Goal: Subscribe to service/newsletter

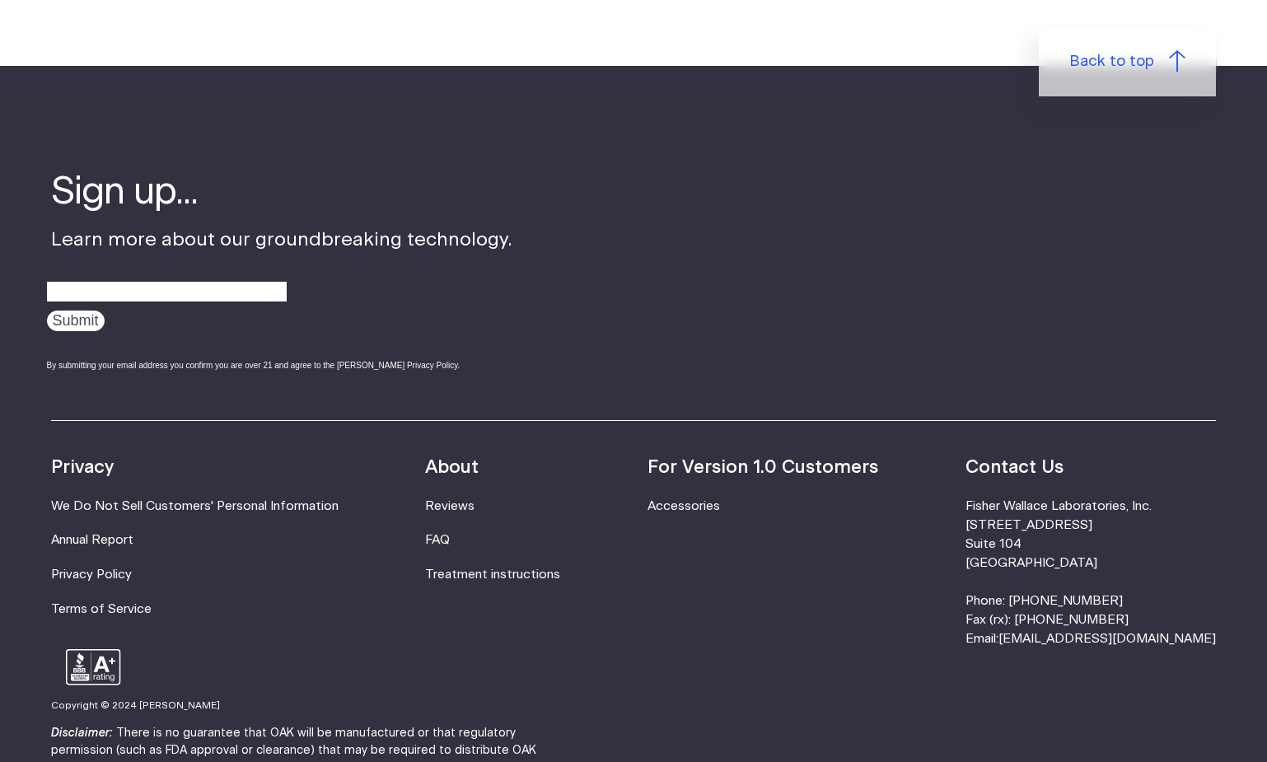
scroll to position [5273, 0]
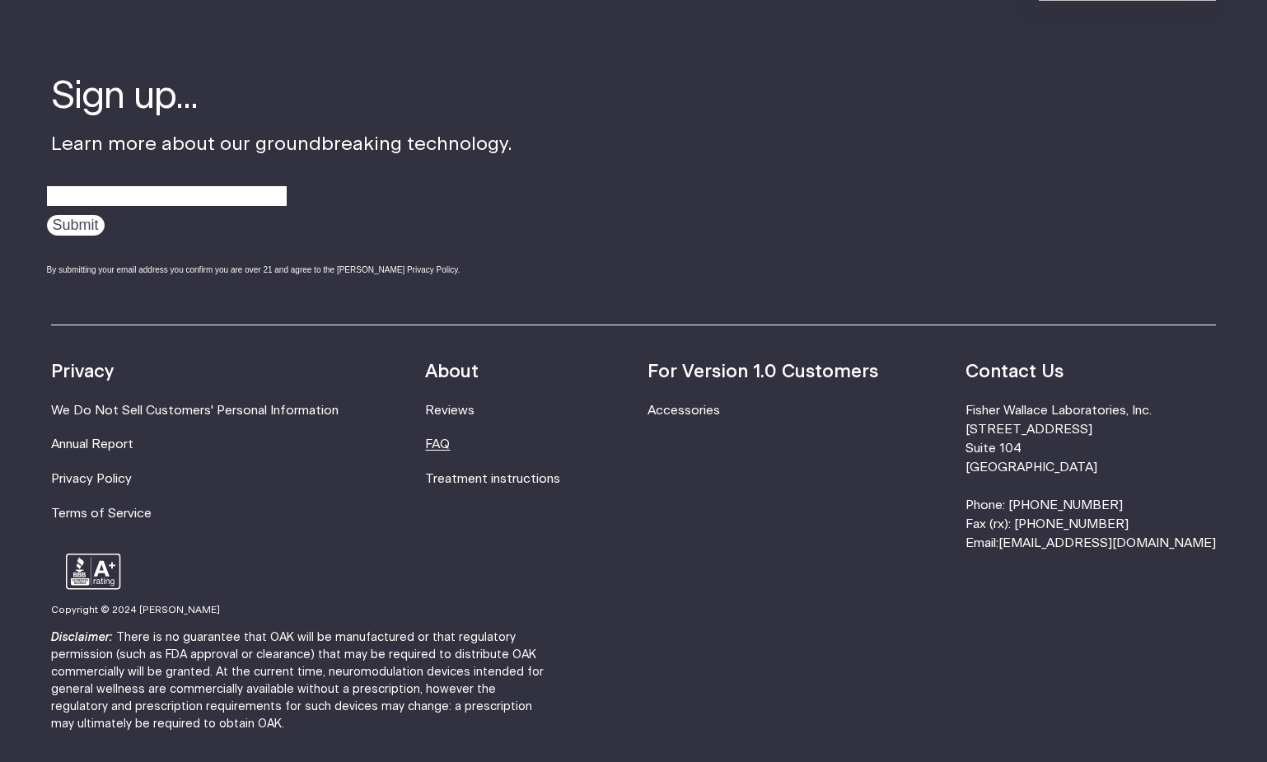
click at [451, 438] on link "FAQ" at bounding box center [438, 444] width 25 height 12
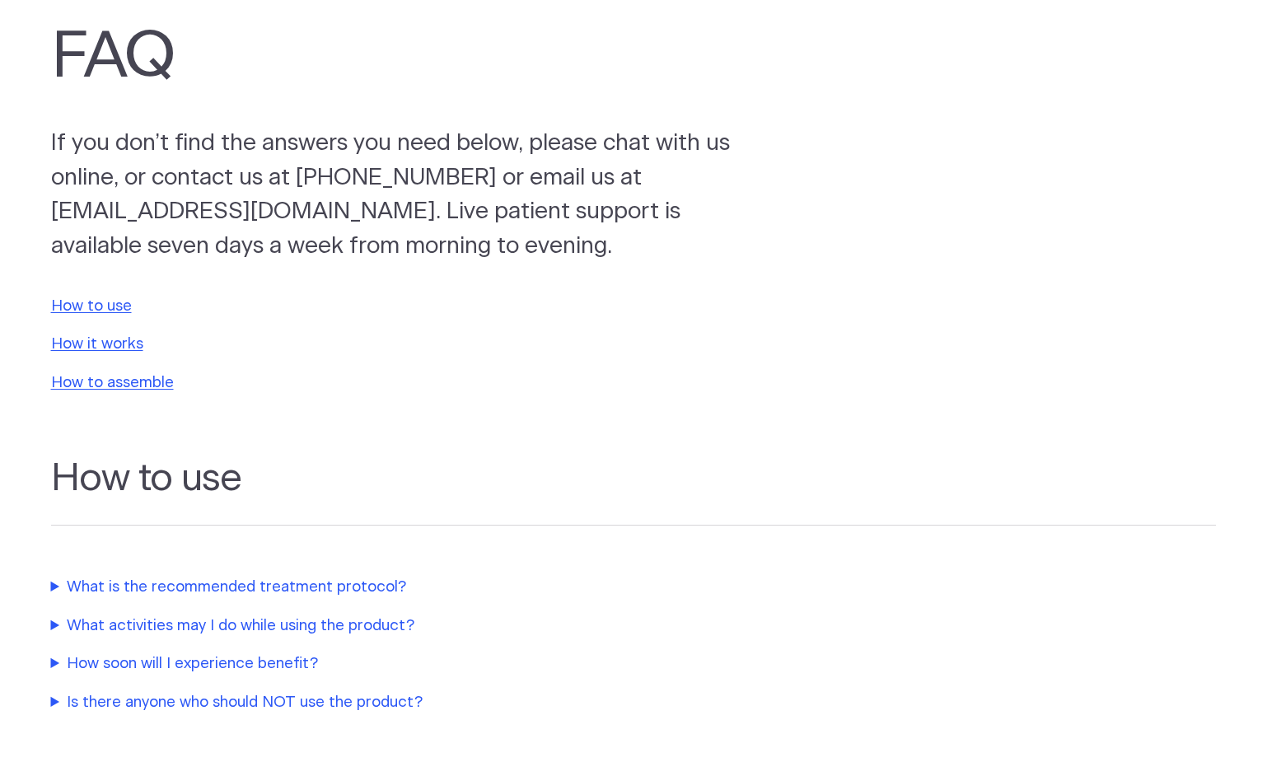
scroll to position [164, 0]
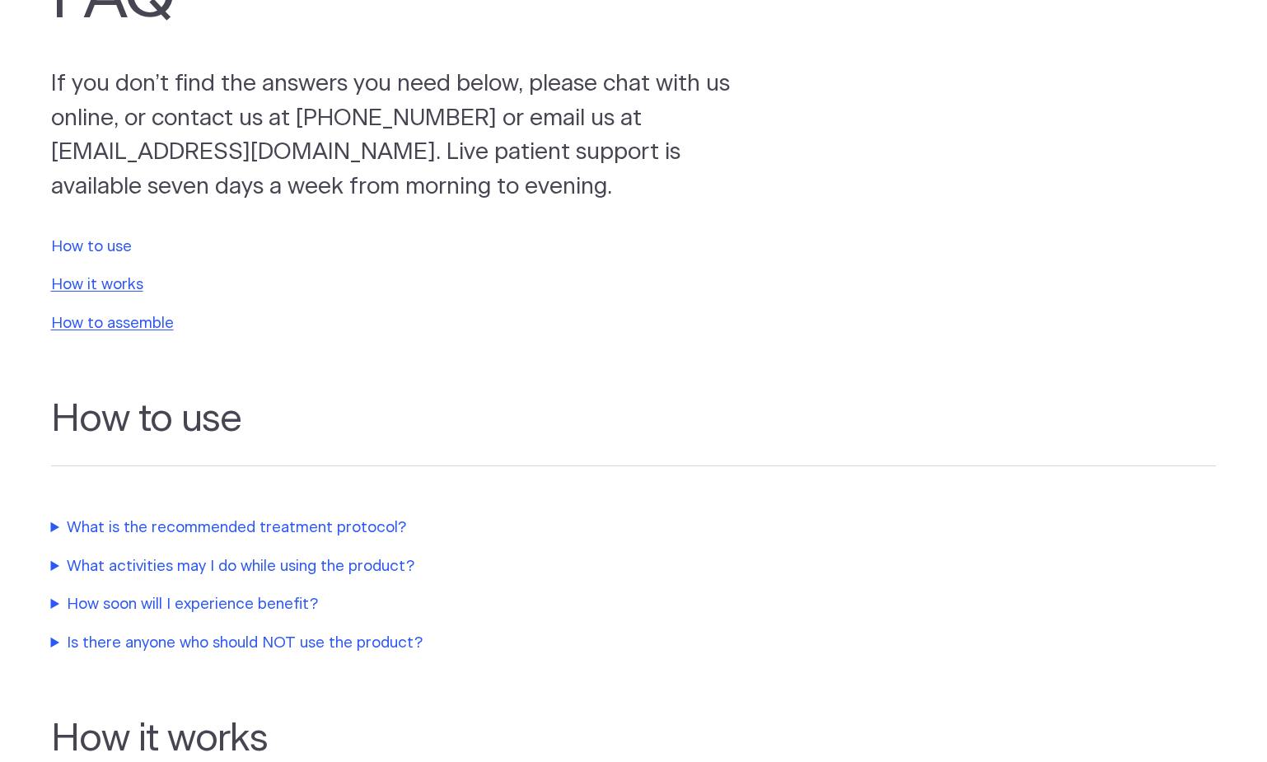
click at [121, 243] on link "How to use" at bounding box center [91, 247] width 81 height 16
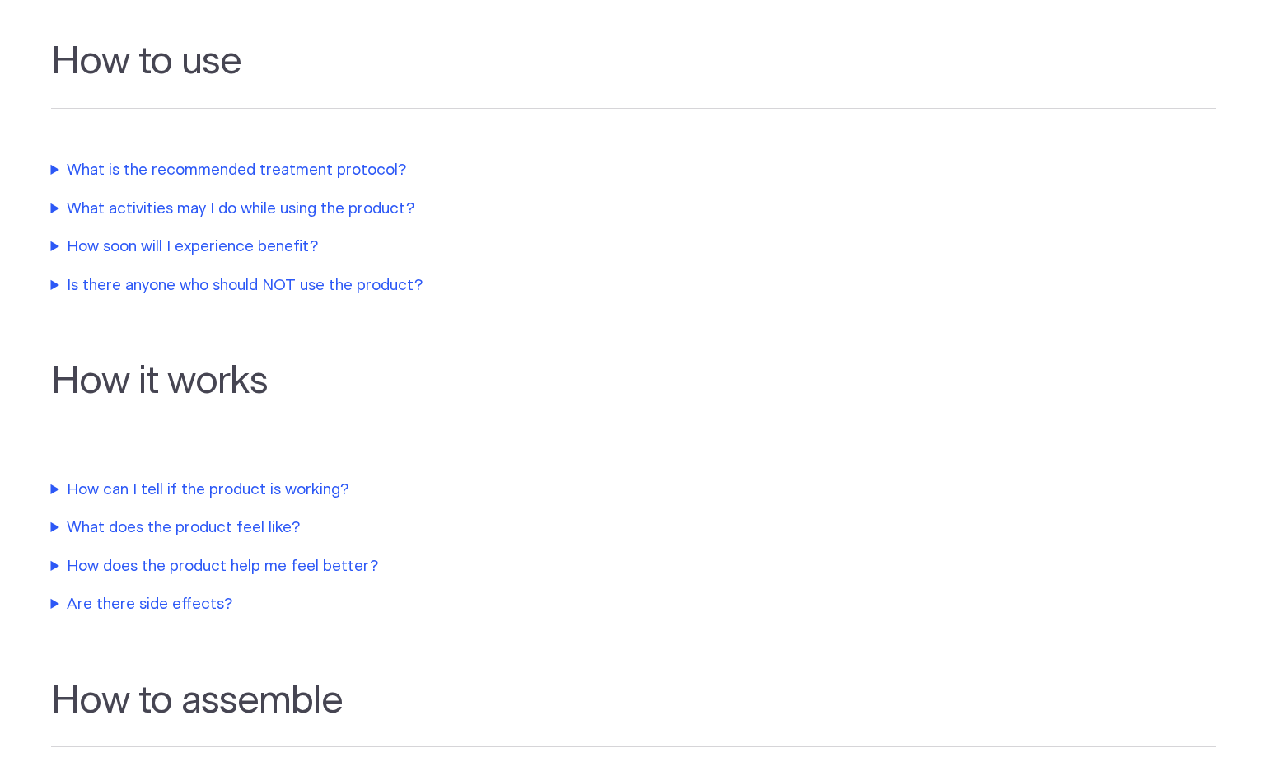
scroll to position [529, 0]
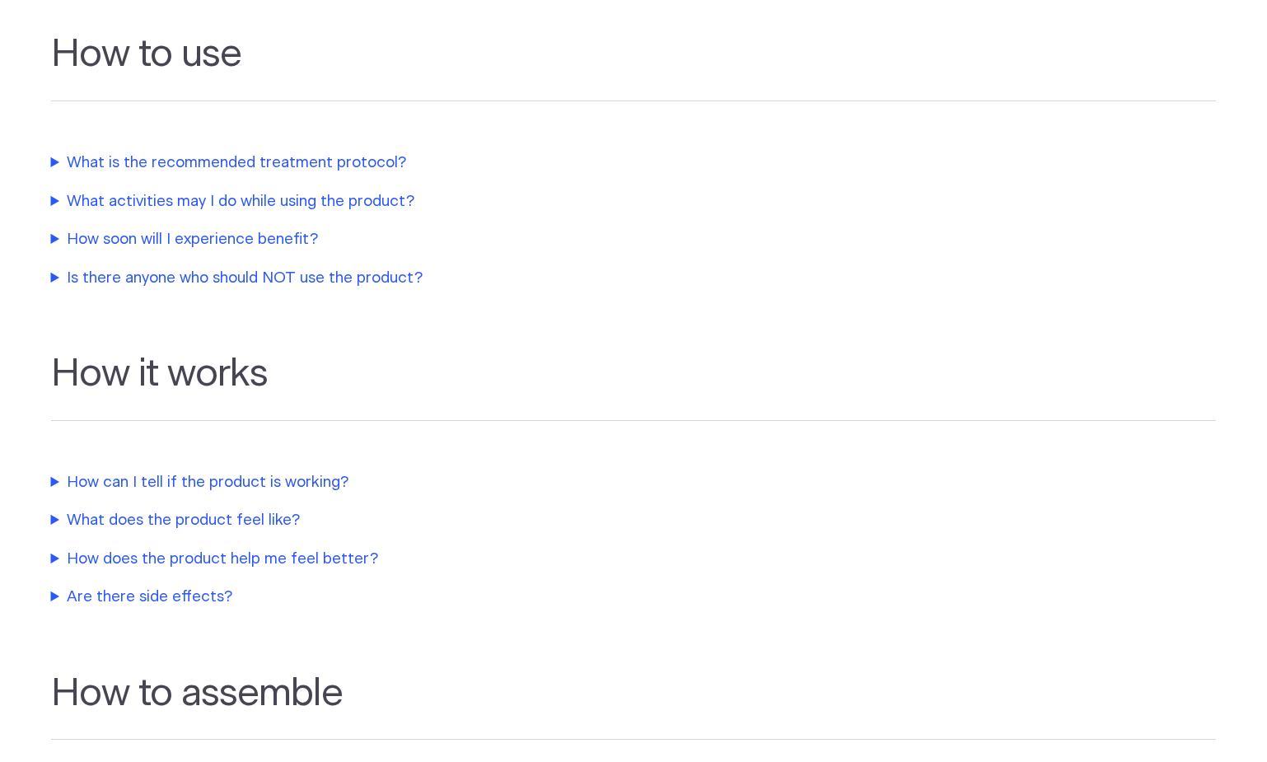
click at [236, 166] on summary "What is the recommended treatment protocol?" at bounding box center [397, 163] width 692 height 23
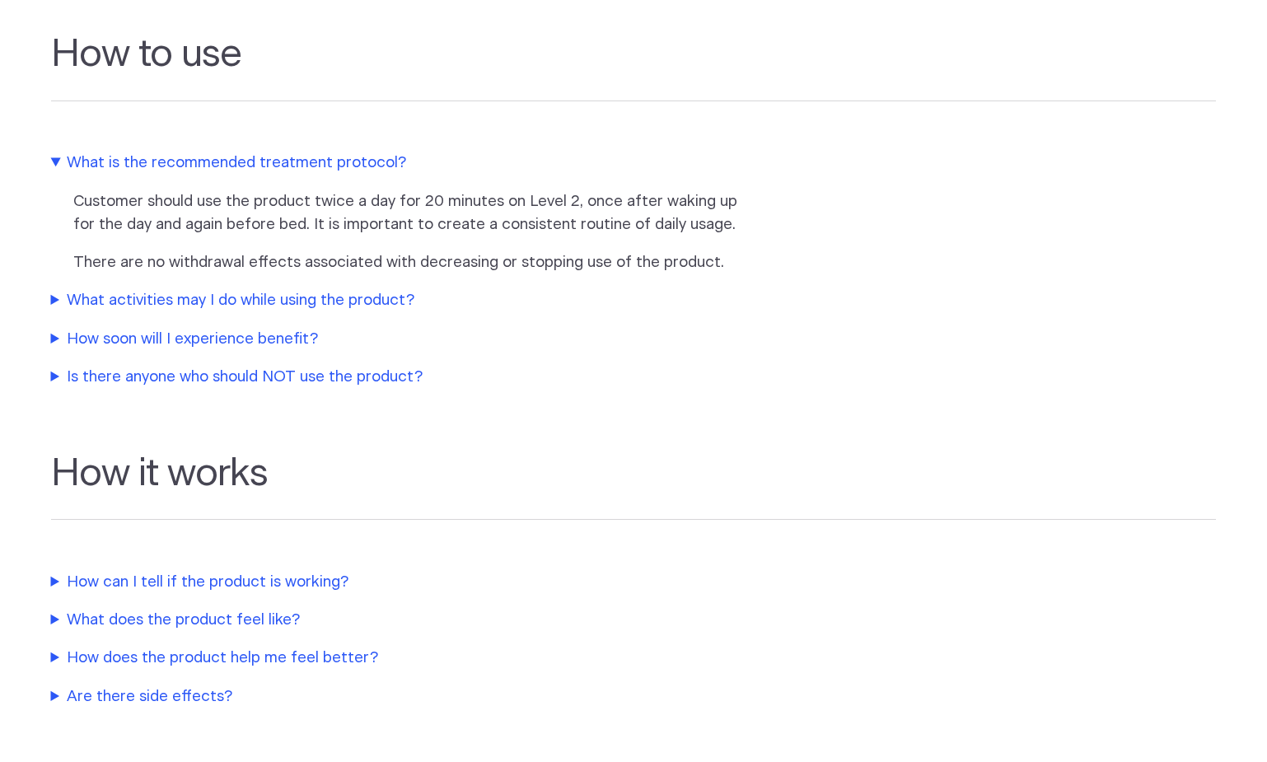
click at [171, 303] on summary "What activities may I do while using the product?" at bounding box center [397, 300] width 692 height 23
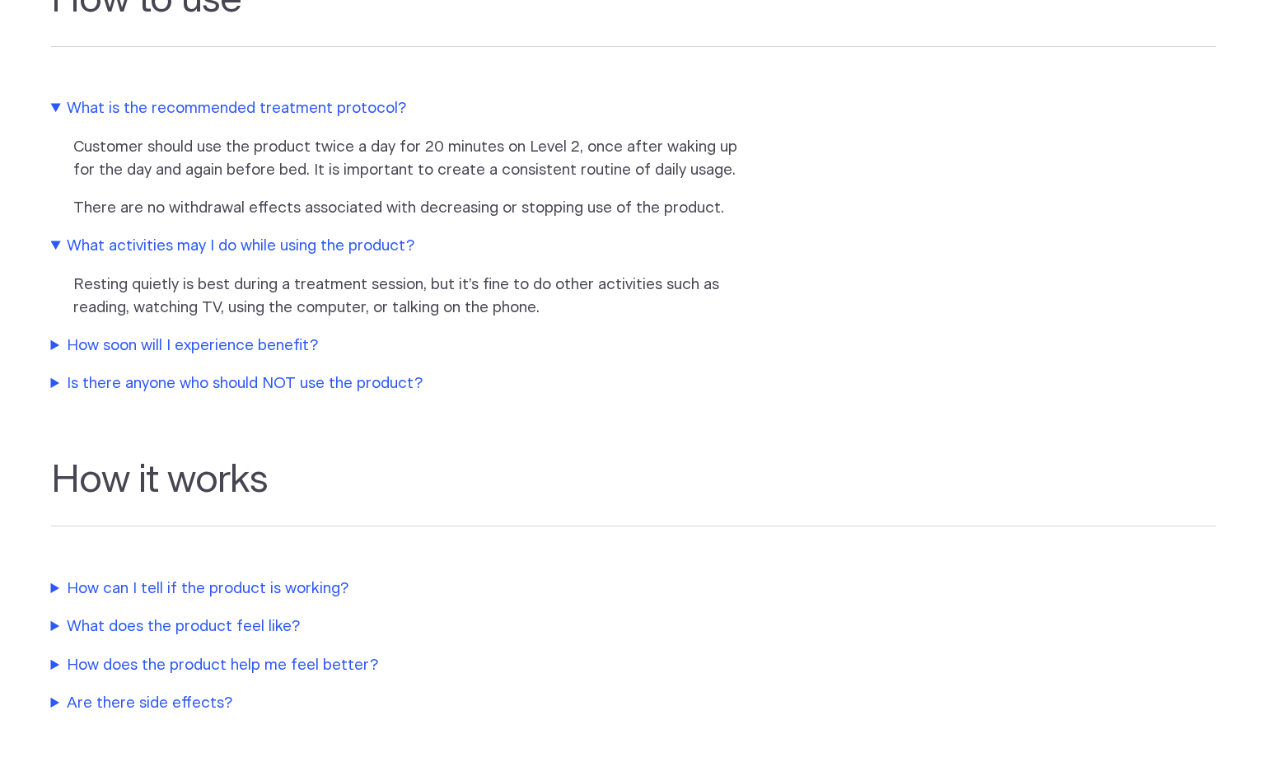
scroll to position [611, 0]
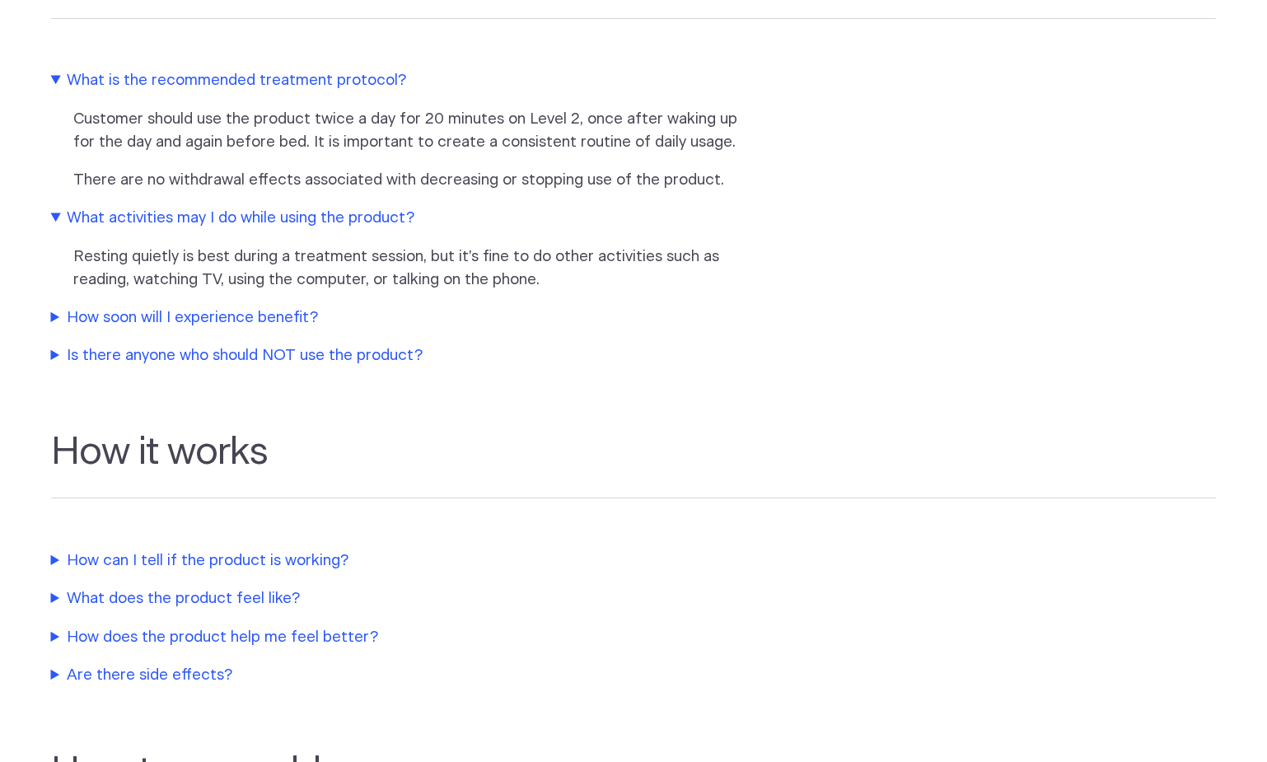
click at [165, 315] on summary "How soon will I experience benefit?" at bounding box center [397, 317] width 692 height 23
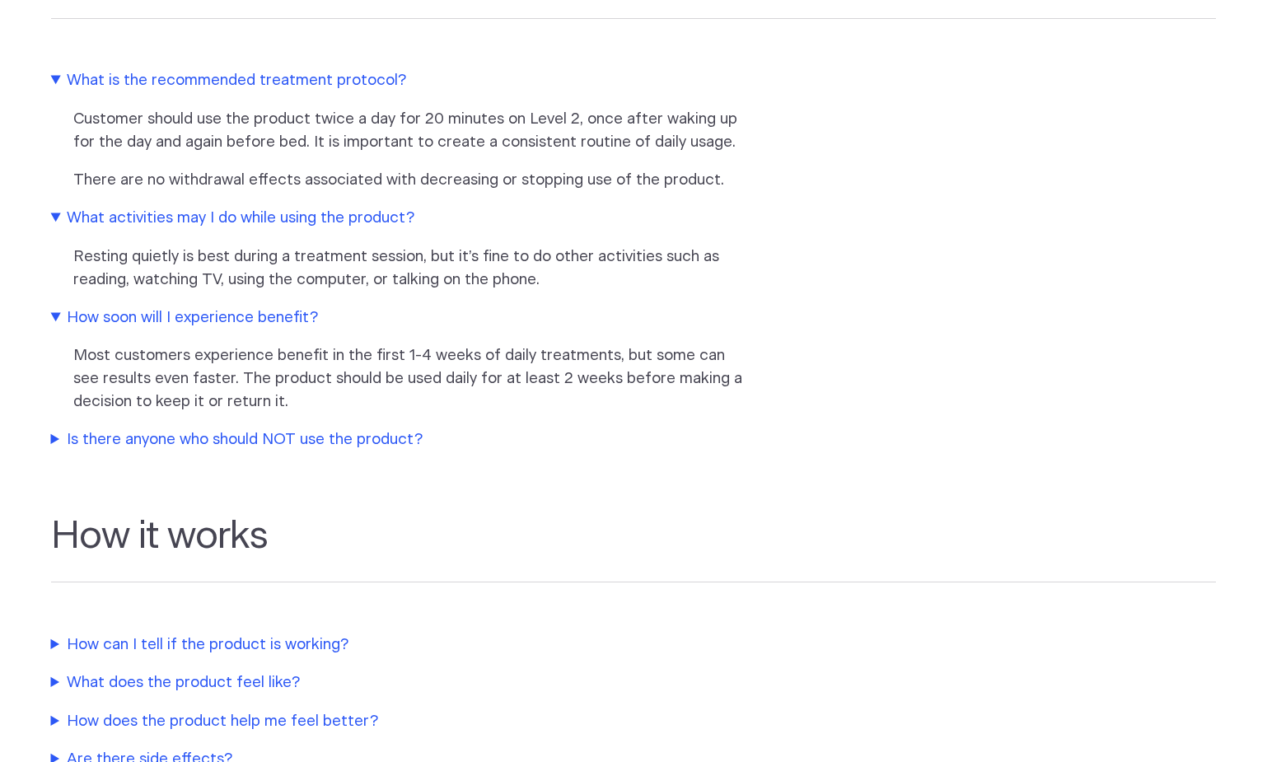
click at [233, 441] on summary "Is there anyone who should NOT use the product?" at bounding box center [397, 439] width 692 height 23
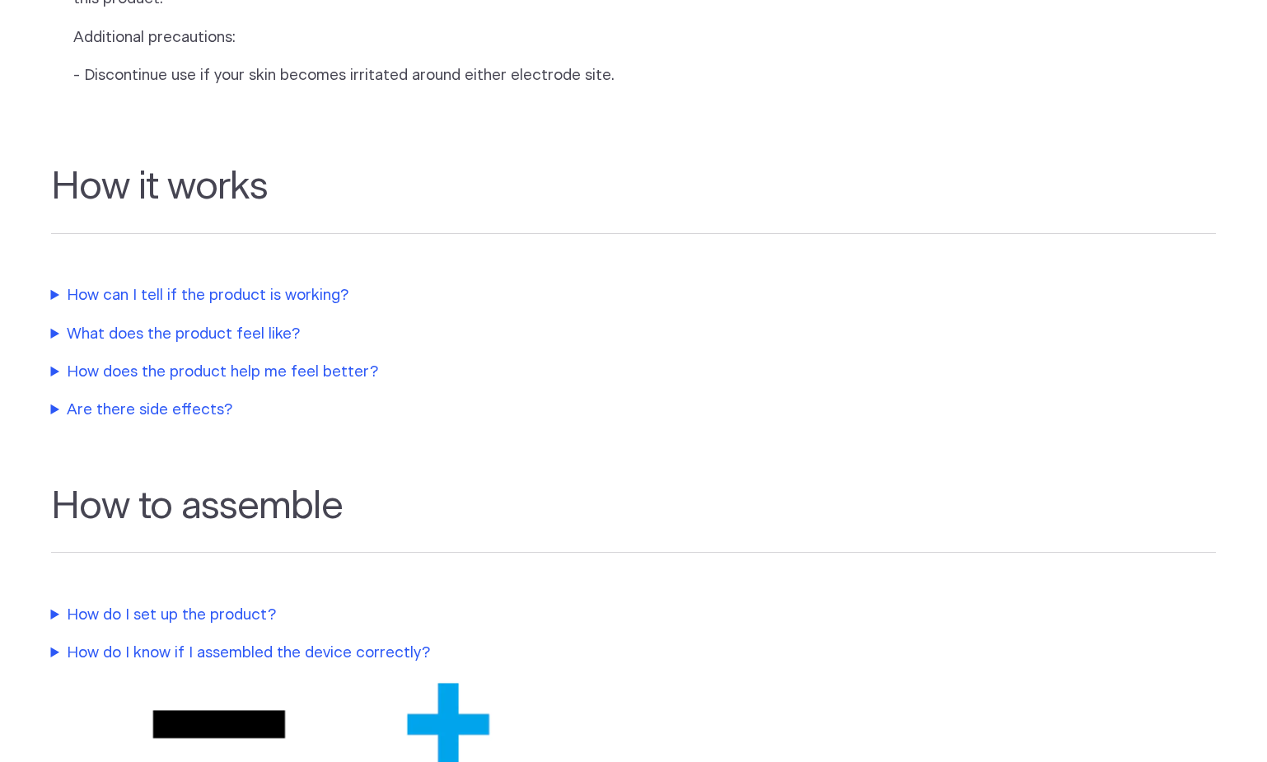
scroll to position [1353, 0]
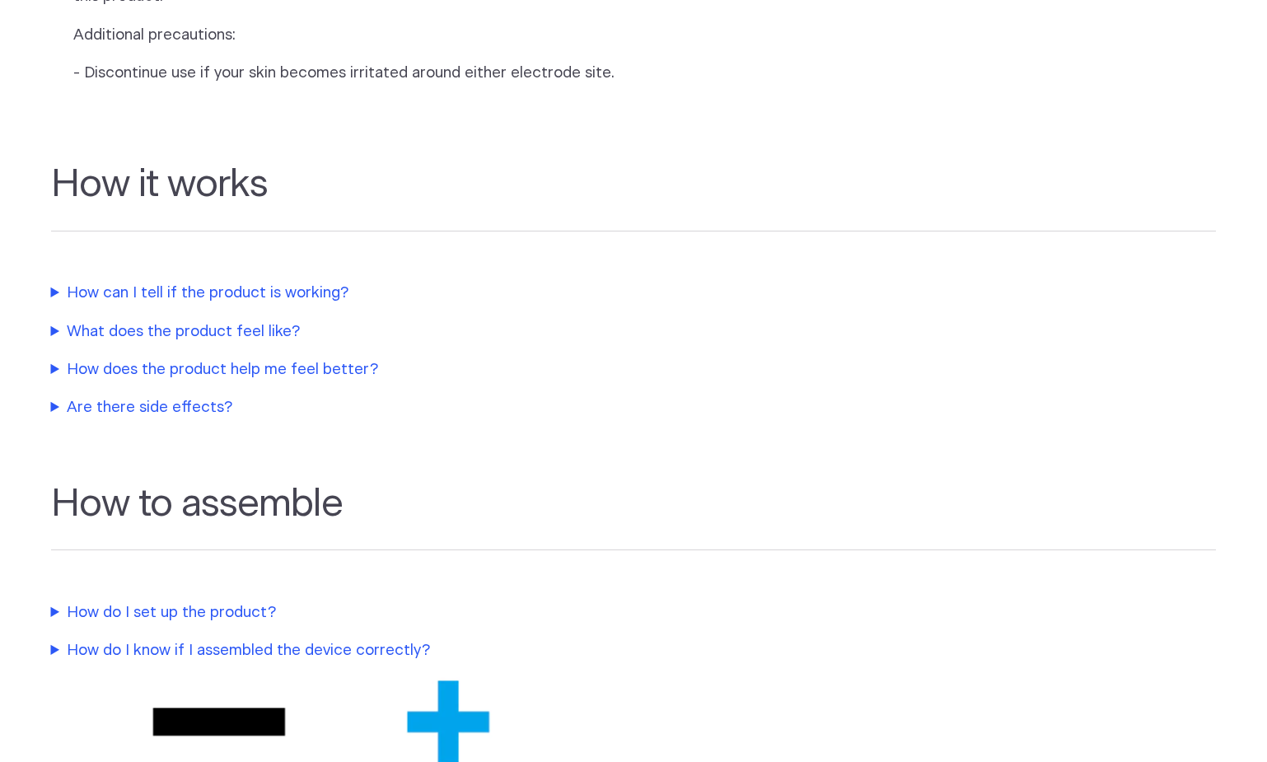
click at [278, 305] on summary "How can I tell if the product is working?" at bounding box center [397, 293] width 692 height 23
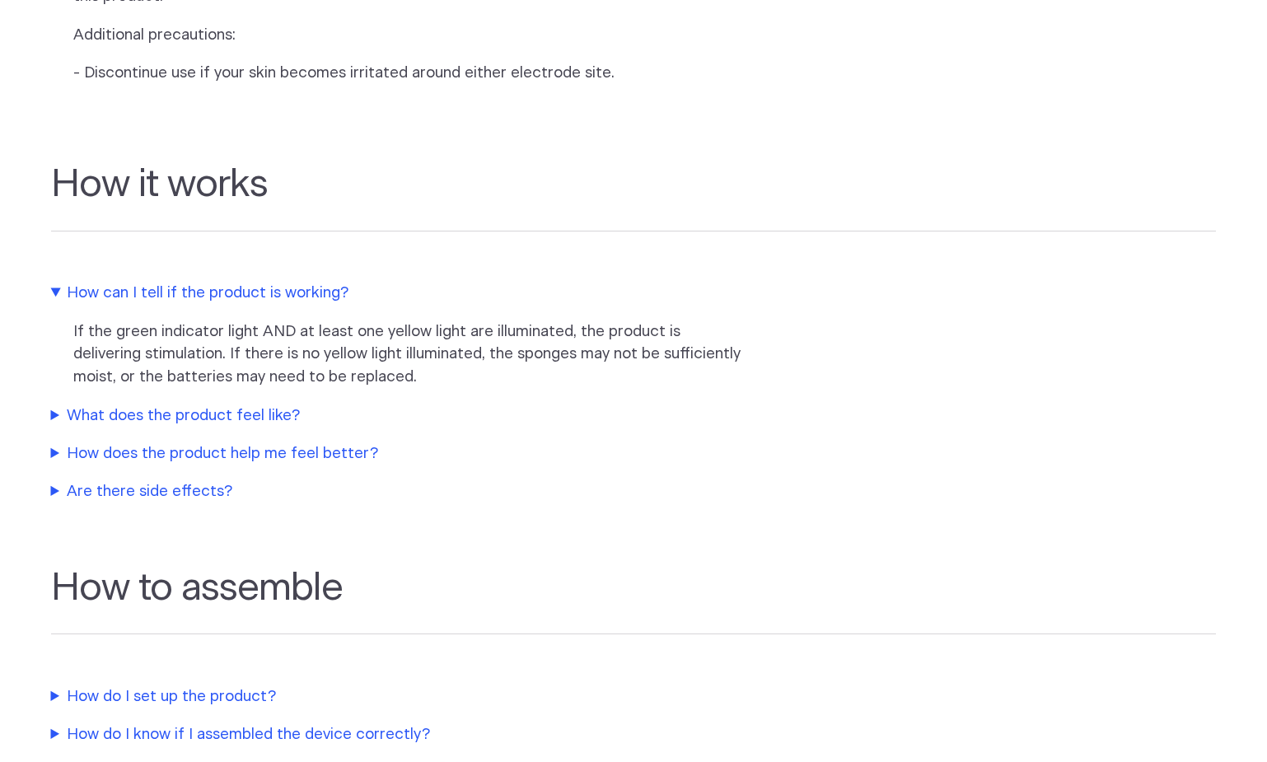
click at [218, 428] on summary "What does the product feel like?" at bounding box center [397, 416] width 692 height 23
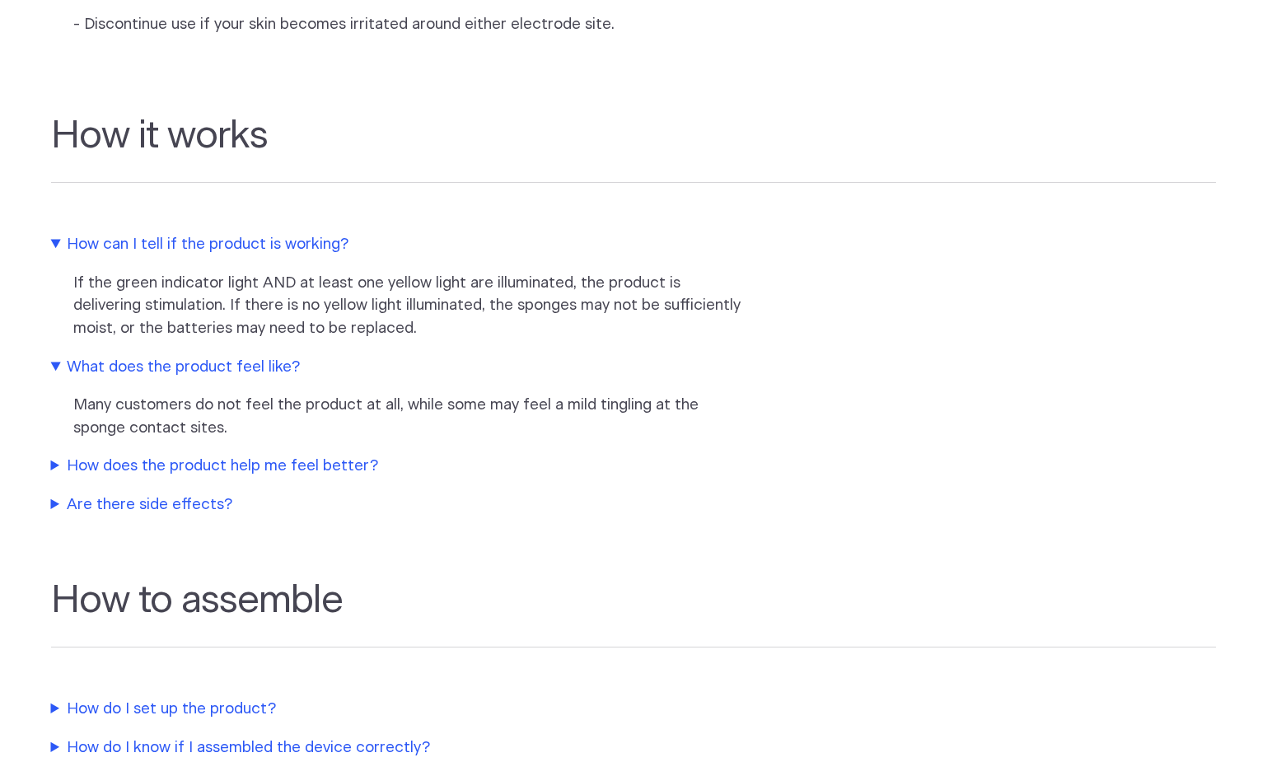
scroll to position [1435, 0]
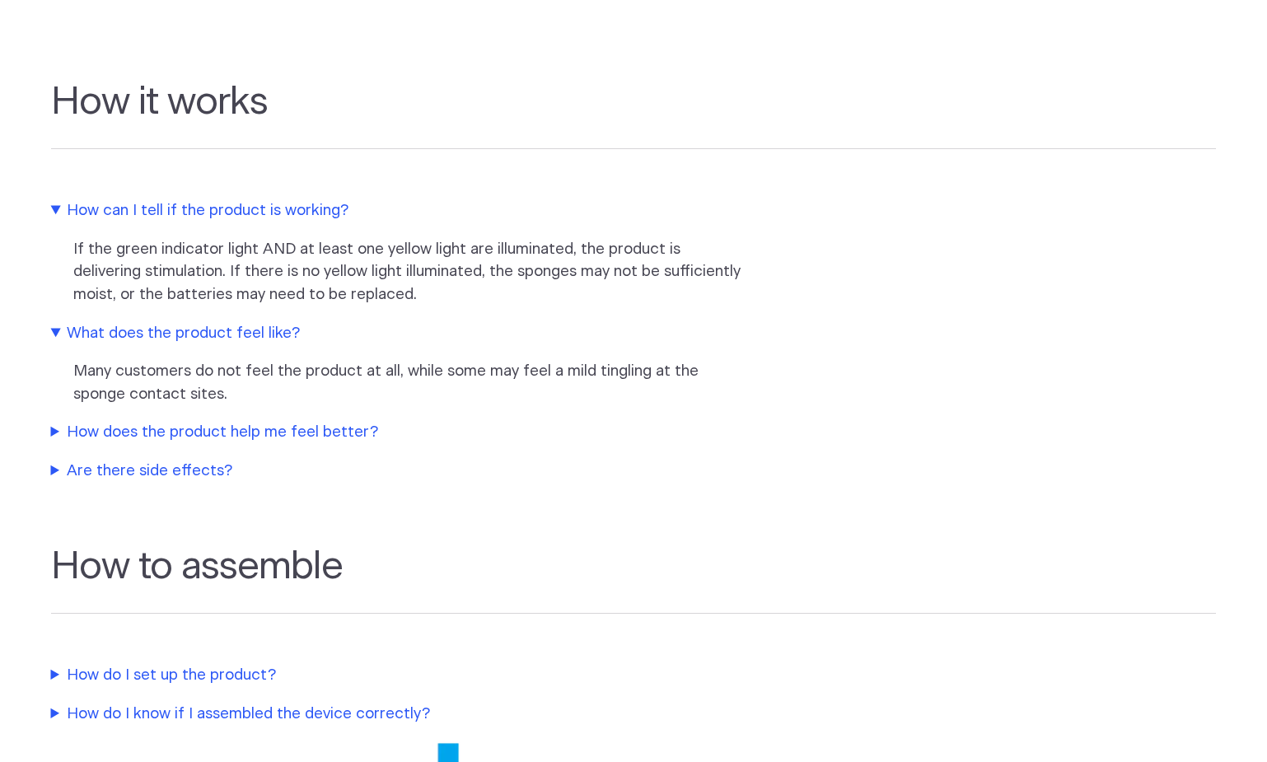
click at [203, 444] on summary "How does the product help me feel better?" at bounding box center [397, 432] width 692 height 23
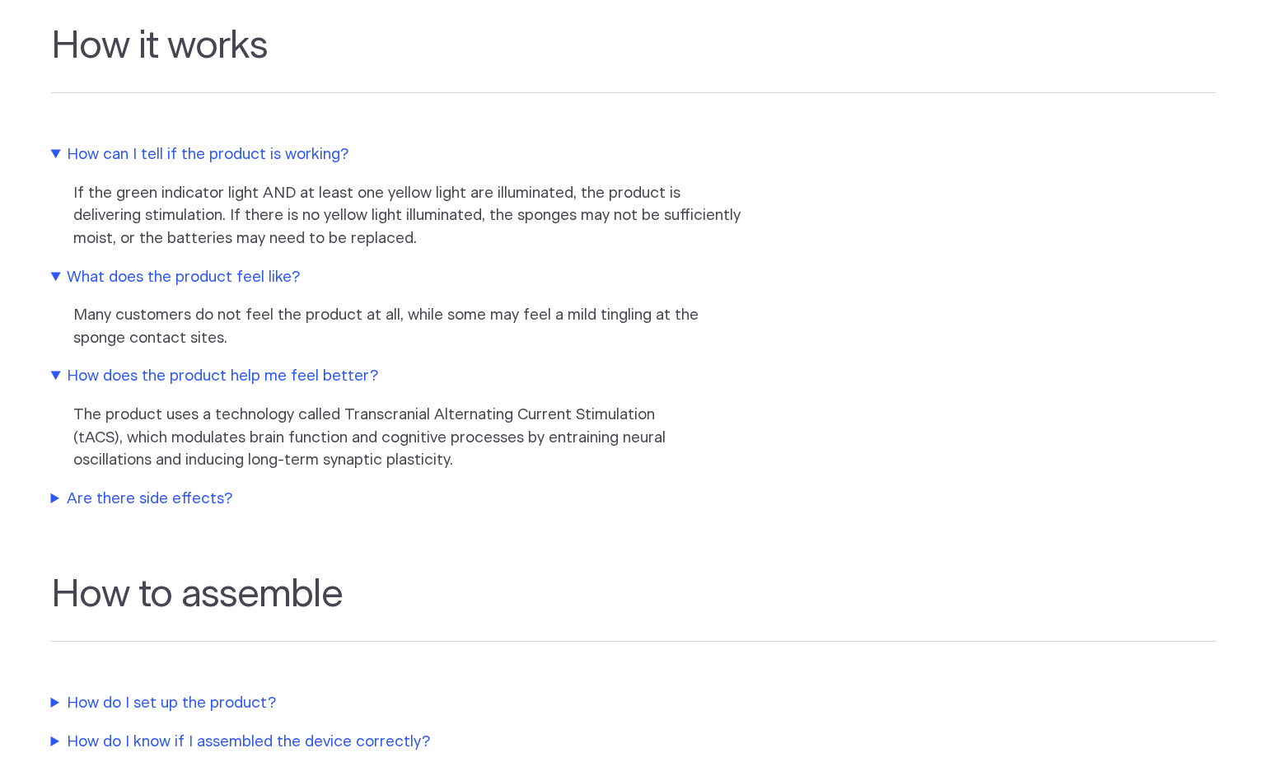
scroll to position [1518, 0]
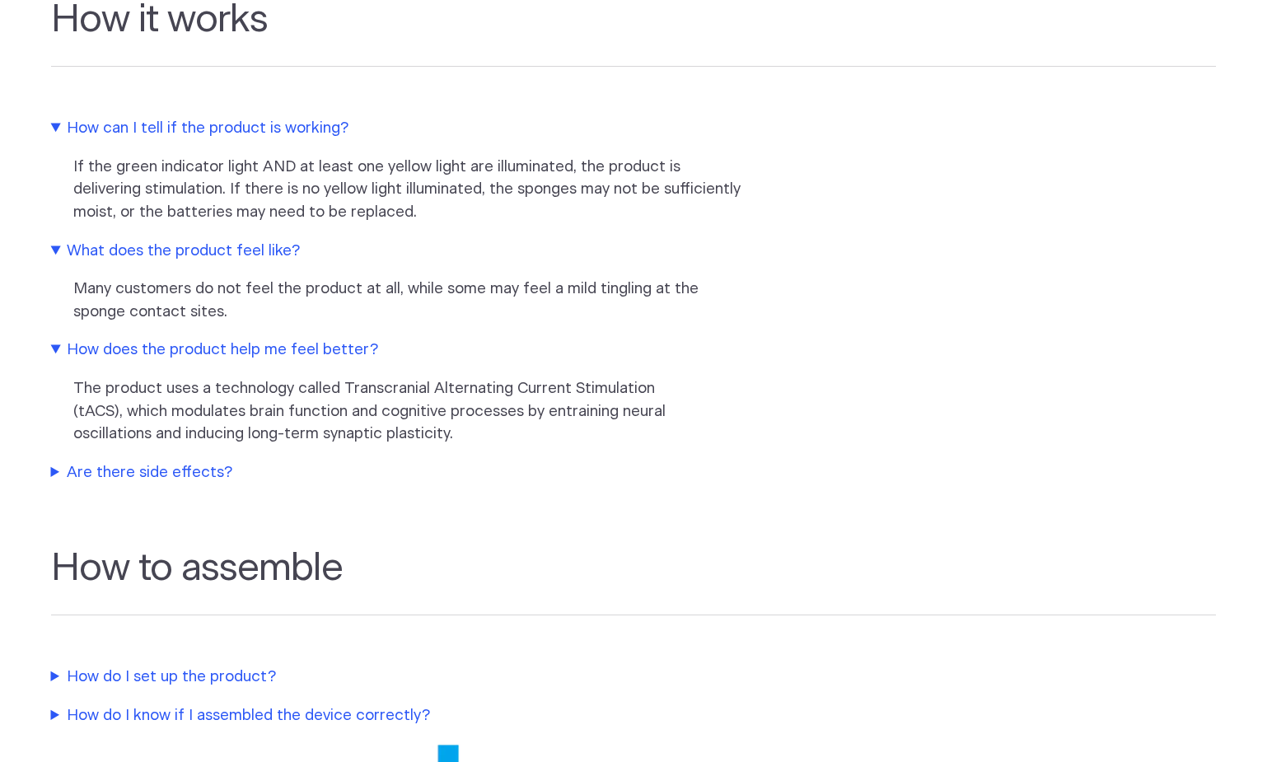
click at [82, 484] on summary "Are there side effects?" at bounding box center [397, 472] width 692 height 23
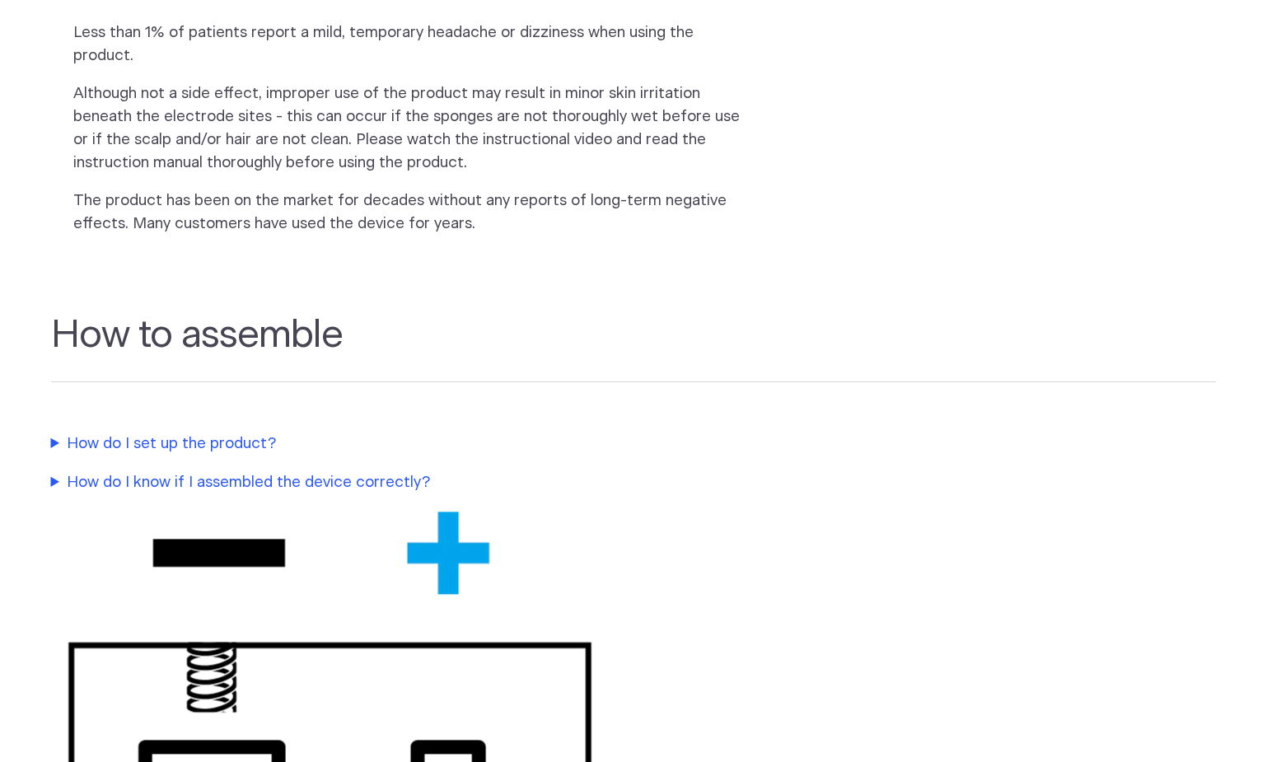
scroll to position [2012, 0]
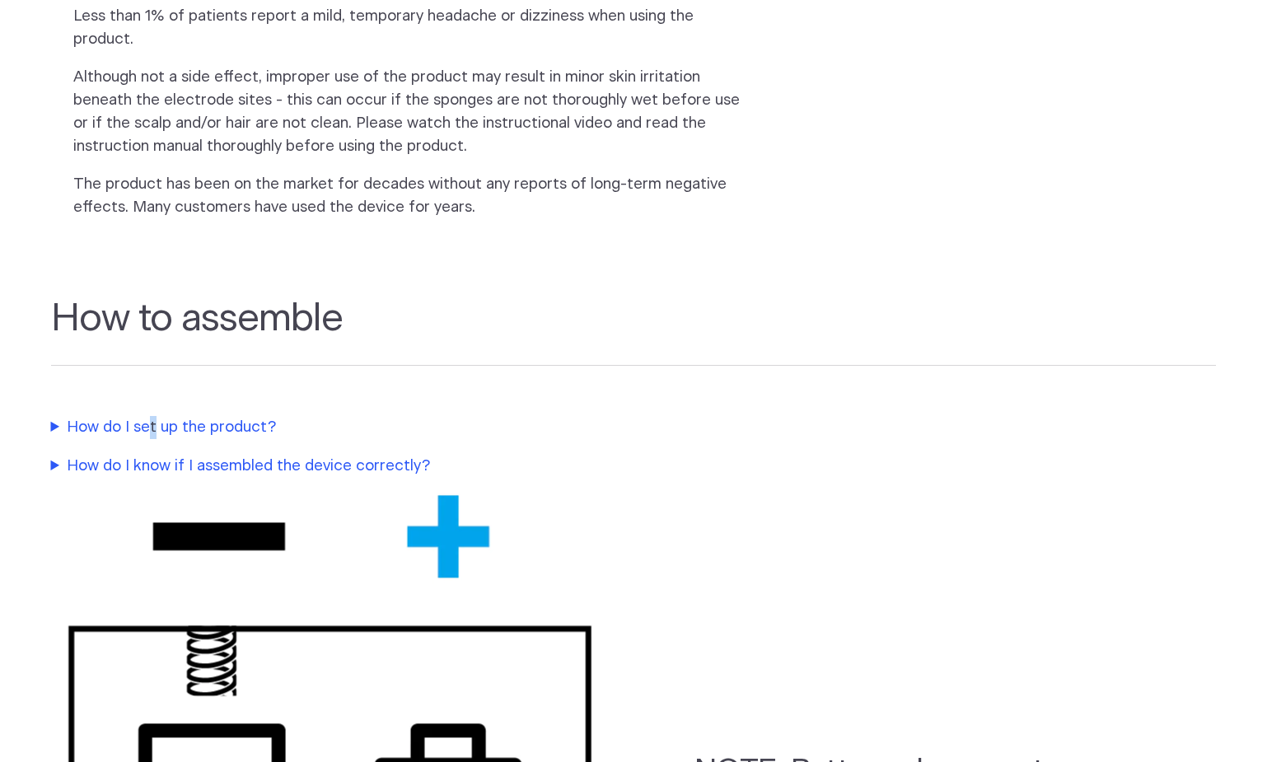
click at [152, 433] on summary "How do I set up the product?" at bounding box center [397, 427] width 692 height 23
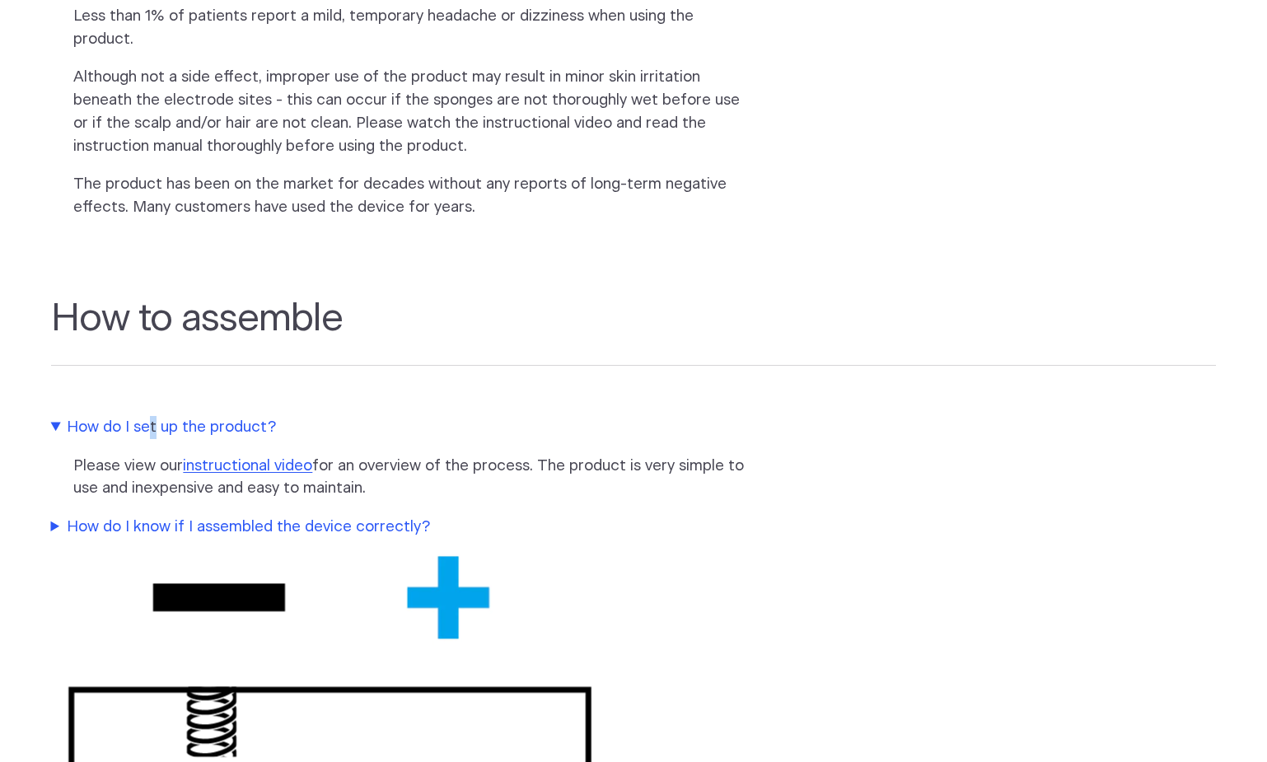
scroll to position [2094, 0]
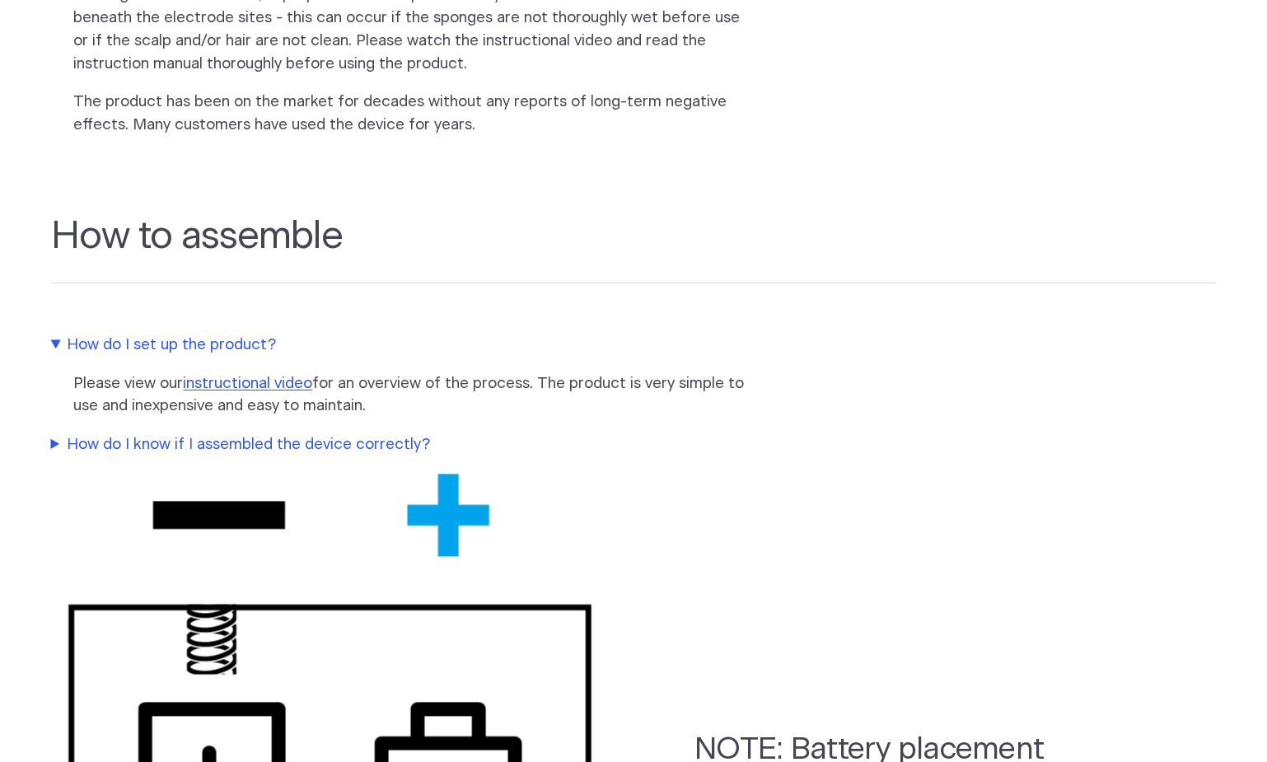
click at [152, 442] on summary "How do I know if I assembled the device correctly?" at bounding box center [397, 444] width 692 height 23
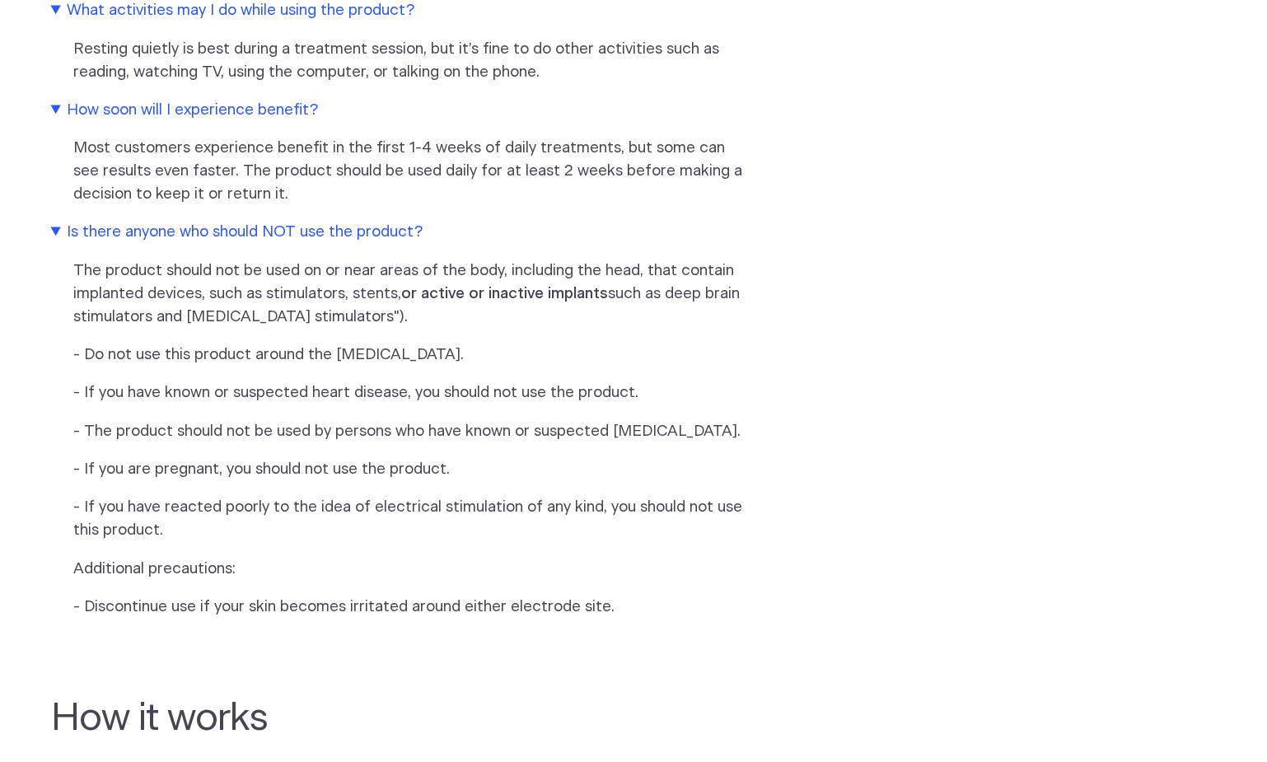
scroll to position [0, 0]
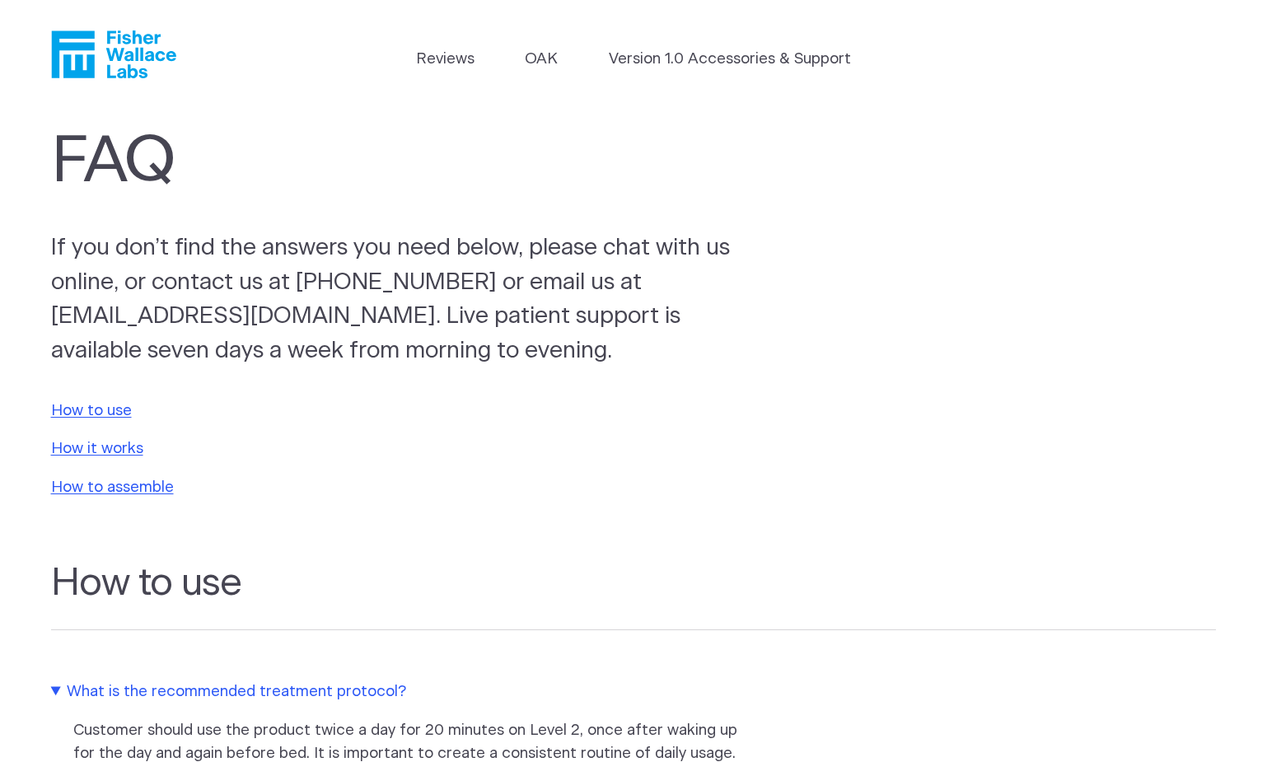
drag, startPoint x: 758, startPoint y: 423, endPoint x: 978, endPoint y: -73, distance: 543.3
click at [529, 61] on link "OAK" at bounding box center [542, 59] width 33 height 23
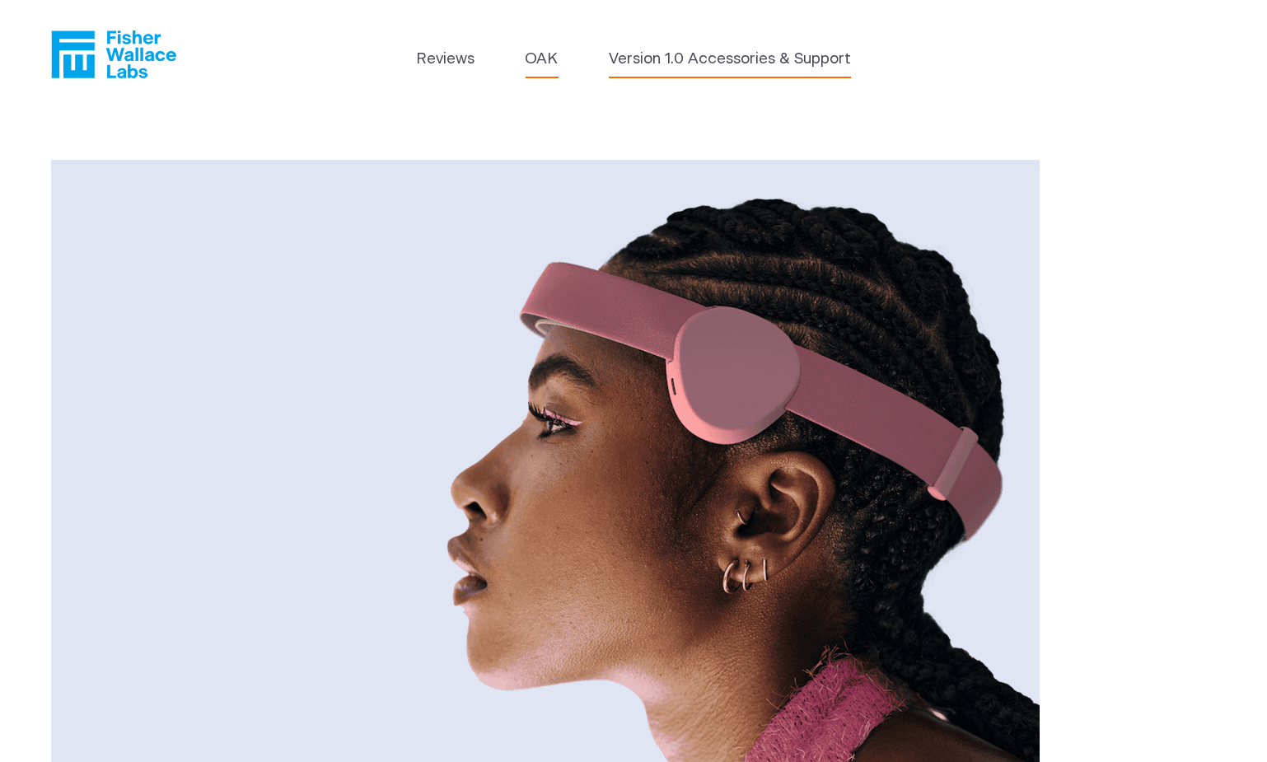
click at [622, 63] on link "Version 1.0 Accessories & Support" at bounding box center [730, 59] width 242 height 23
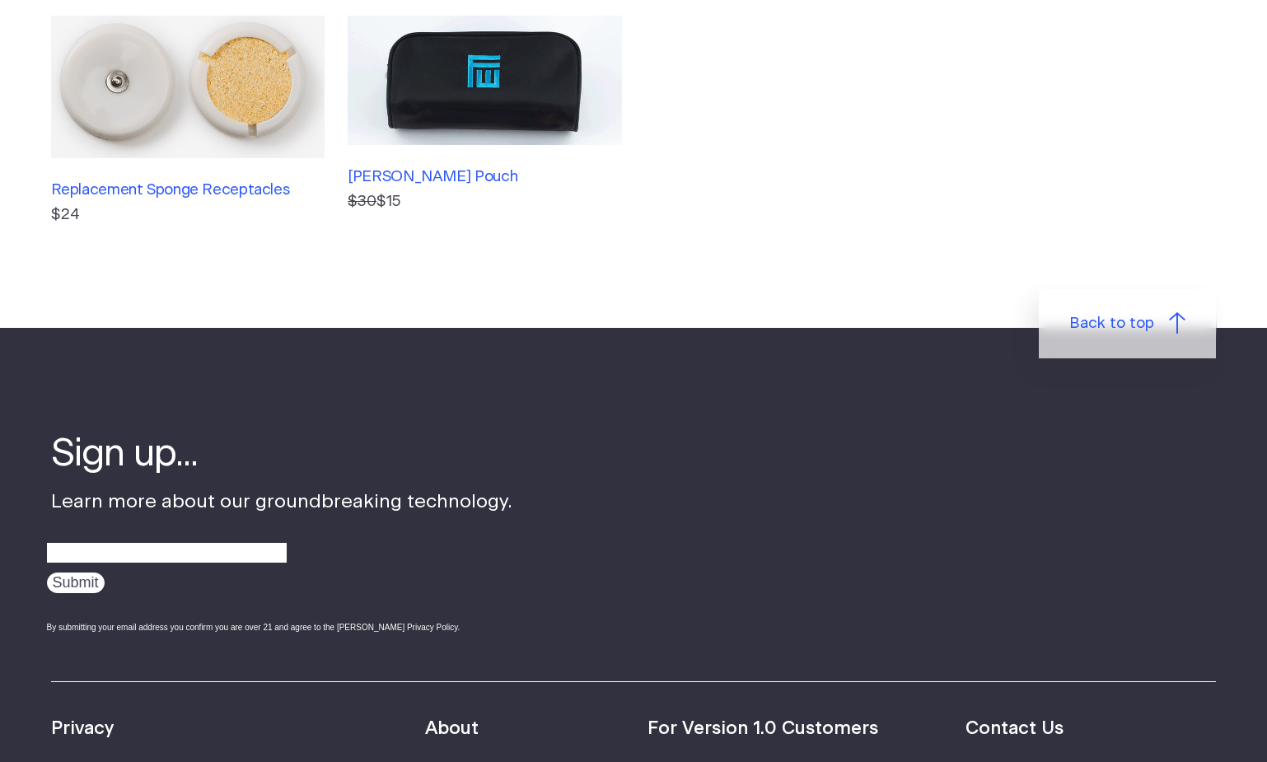
scroll to position [905, 0]
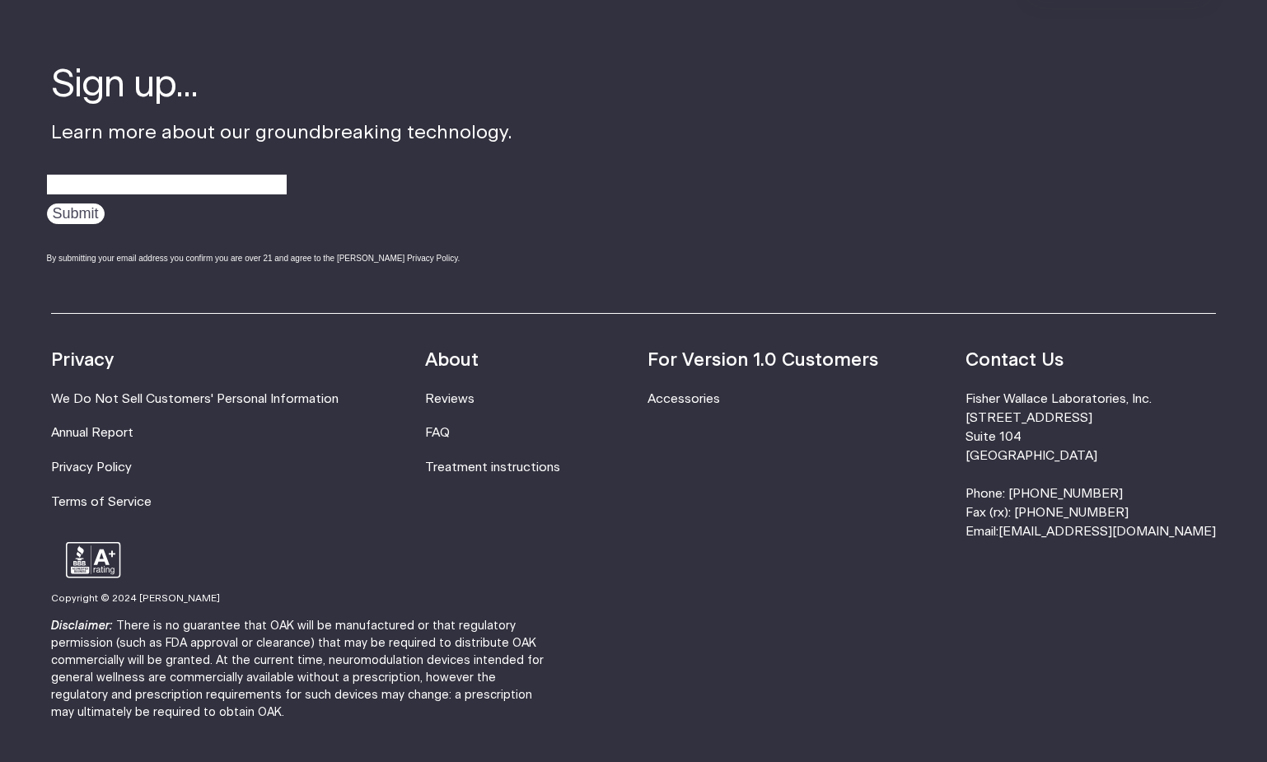
drag, startPoint x: 811, startPoint y: 113, endPoint x: 873, endPoint y: 678, distance: 568.6
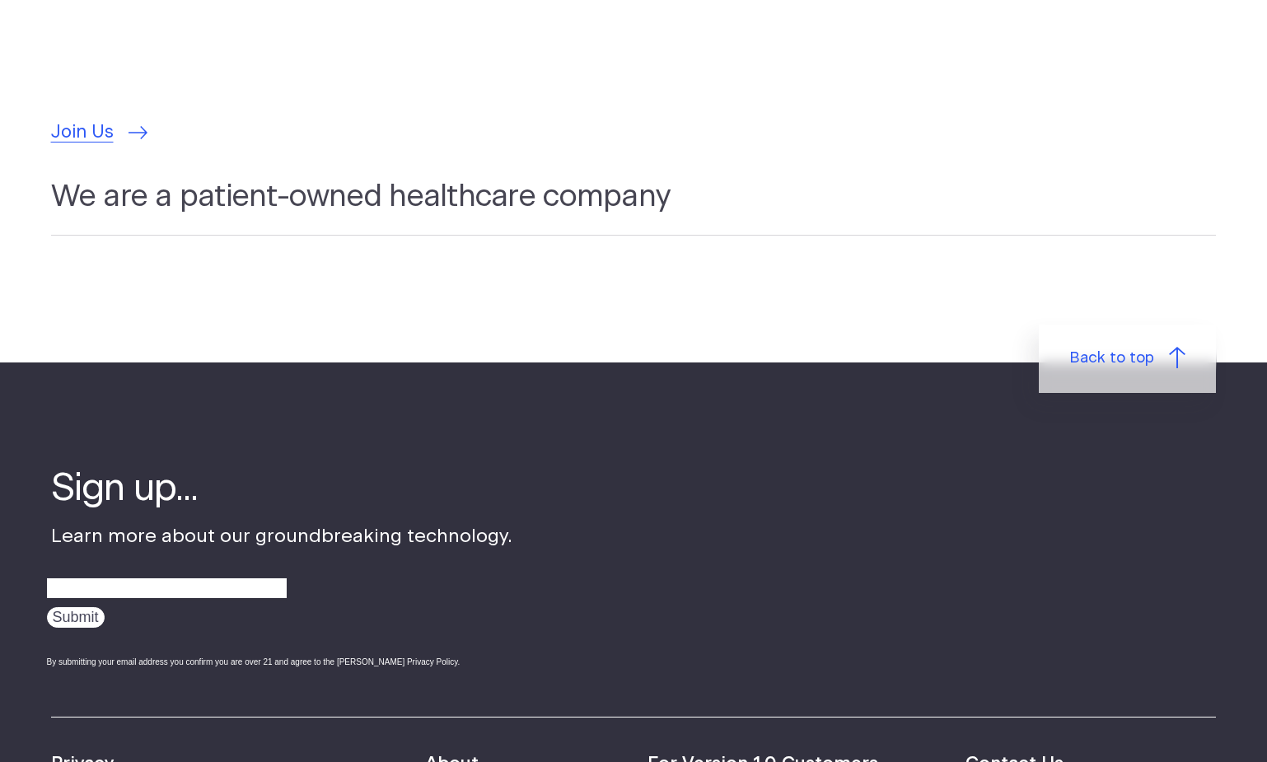
scroll to position [4800, 0]
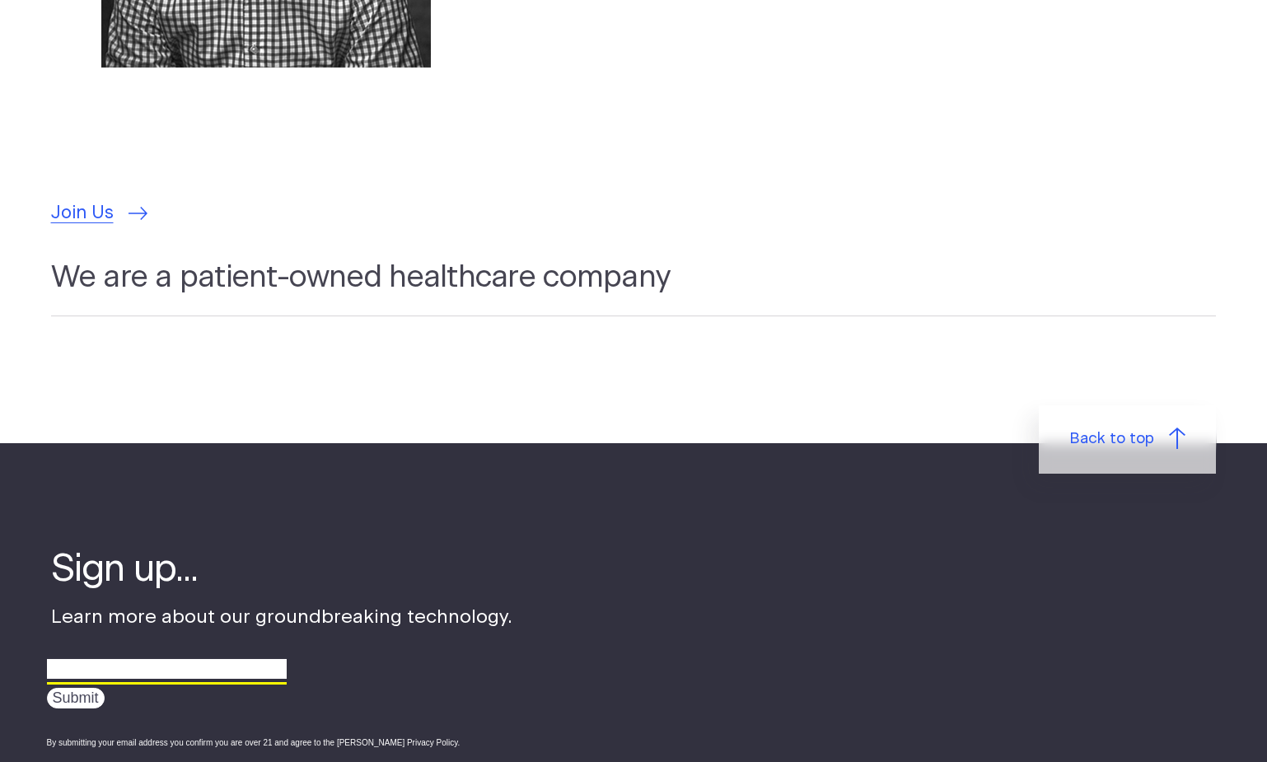
click at [189, 657] on input "email" at bounding box center [167, 670] width 240 height 26
type input "chelsea.daniel88@gmail.com"
click at [89, 688] on input "Submit" at bounding box center [76, 698] width 58 height 21
